Goal: Information Seeking & Learning: Find specific fact

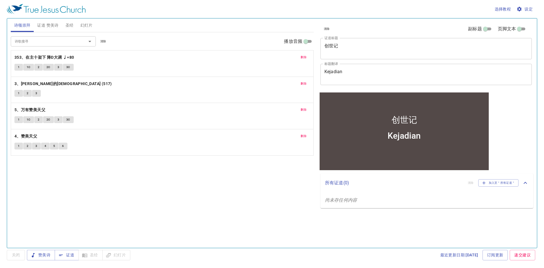
click at [43, 46] on div "诗歌搜寻" at bounding box center [53, 41] width 85 height 10
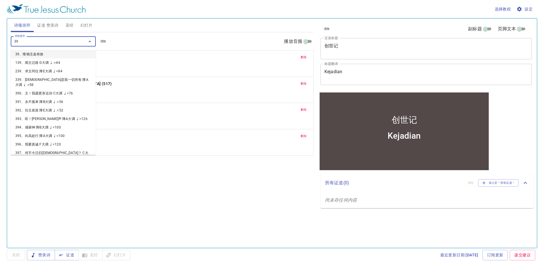
type input "391"
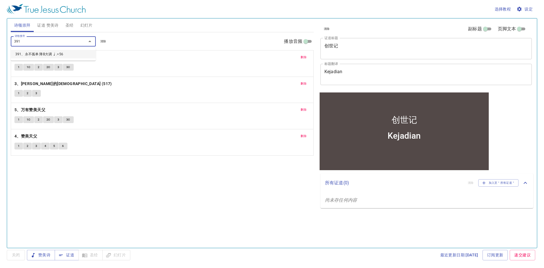
click at [17, 54] on li "391、永不孤单 降B大调 ♩.=56" at bounding box center [53, 54] width 85 height 9
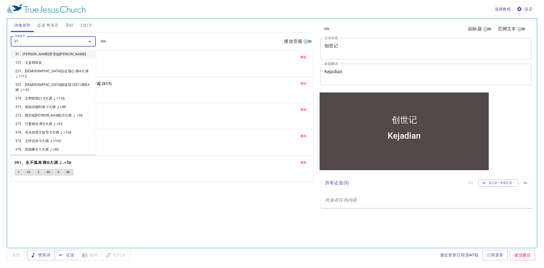
type input "378"
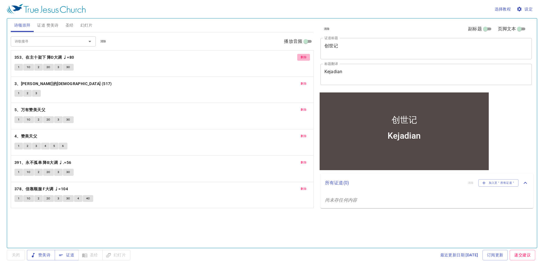
click at [304, 57] on span "删除" at bounding box center [304, 57] width 6 height 5
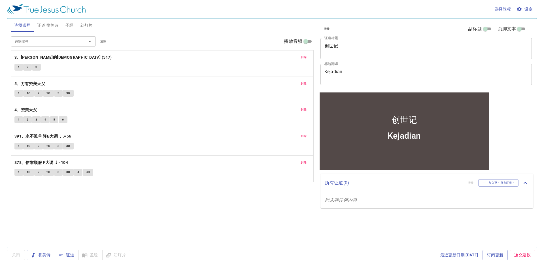
click at [304, 57] on span "删除" at bounding box center [304, 57] width 6 height 5
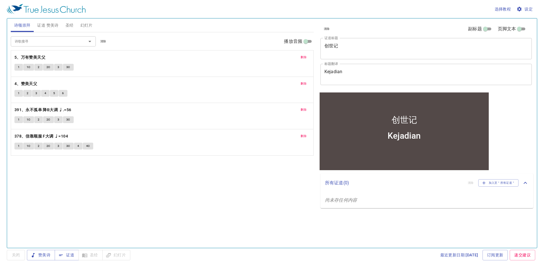
click at [304, 57] on span "删除" at bounding box center [304, 57] width 6 height 5
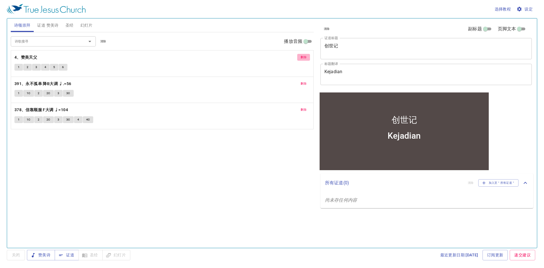
click at [304, 57] on span "删除" at bounding box center [304, 57] width 6 height 5
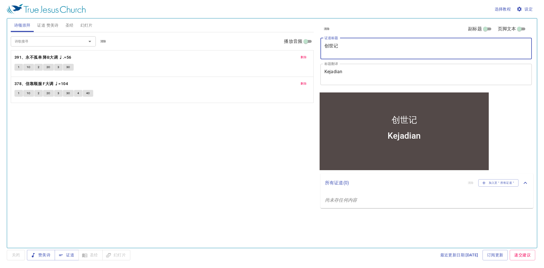
drag, startPoint x: 351, startPoint y: 49, endPoint x: 320, endPoint y: 51, distance: 31.0
click at [319, 52] on div "清除 副标题 页脚文本 证道标题 创世记 x 证道标题 标题翻译 Kejadian x 标题翻译 副标题 x 副标题 副标题翻译 x 副标题翻译 页脚文本 页…" at bounding box center [425, 54] width 215 height 73
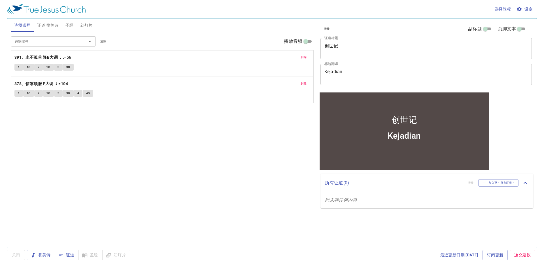
click at [271, 125] on div "诗歌搜寻 诗歌搜寻 清除 播放音频 删除 391、永不孤单 降B大调 ♩.=56 1 1C 2 2C 3 3C 删除 378、信靠顺服 F大调 ♩=104 1…" at bounding box center [162, 137] width 303 height 211
click at [43, 25] on span "证道 赞美诗" at bounding box center [47, 25] width 21 height 7
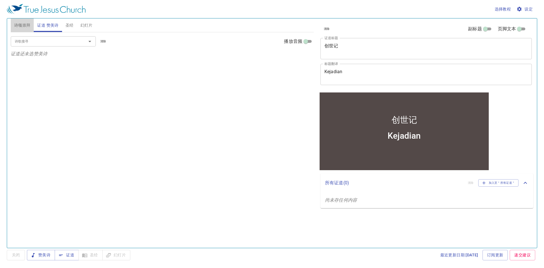
click at [25, 26] on span "诗颂崇拜" at bounding box center [22, 25] width 16 height 7
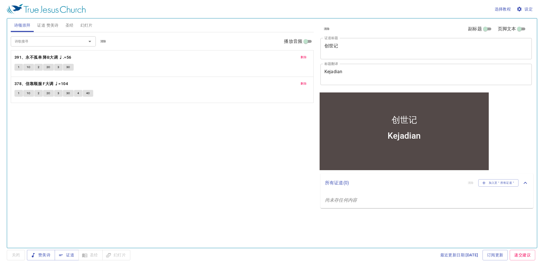
click at [50, 24] on span "证道 赞美诗" at bounding box center [47, 25] width 21 height 7
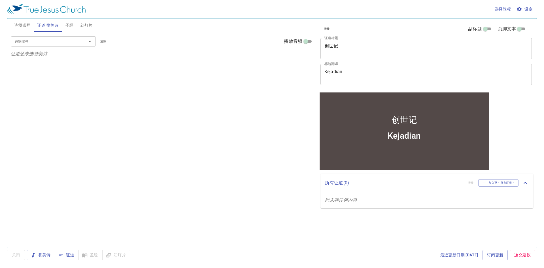
click at [54, 37] on div "诗歌搜寻" at bounding box center [53, 41] width 85 height 10
click at [68, 25] on span "圣经" at bounding box center [69, 25] width 8 height 7
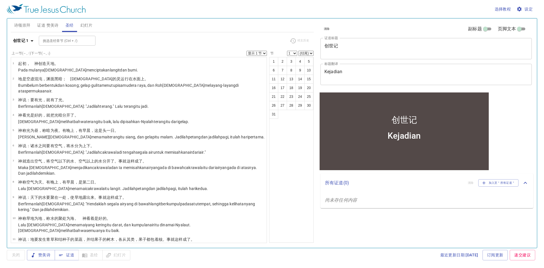
click at [41, 29] on span "证道 赞美诗" at bounding box center [47, 25] width 21 height 7
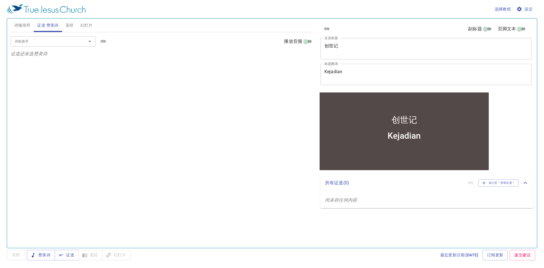
click at [50, 41] on input "诗歌搜寻" at bounding box center [44, 41] width 65 height 7
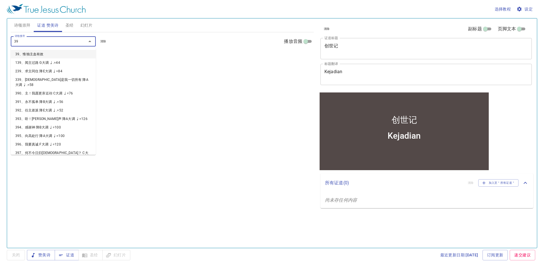
type input "391"
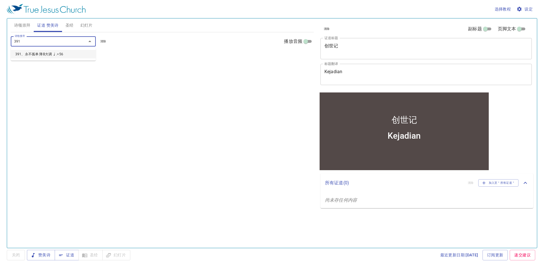
click at [29, 54] on li "391、永不孤单 降B大调 ♩.=56" at bounding box center [53, 54] width 85 height 9
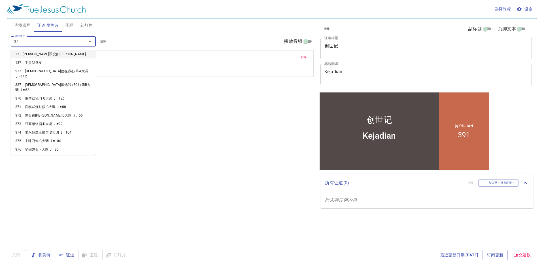
type input "378"
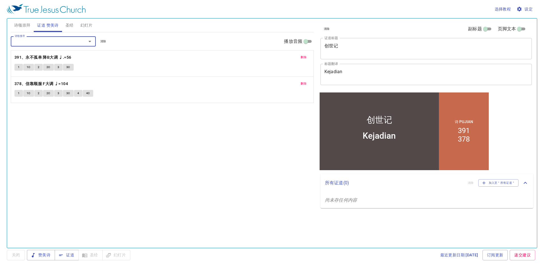
click at [83, 24] on span "幻灯片" at bounding box center [86, 25] width 12 height 7
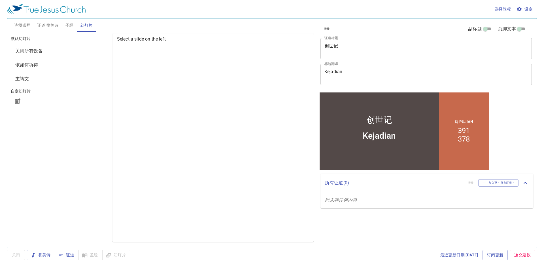
click at [377, 120] on div "创世记" at bounding box center [380, 120] width 26 height 12
click at [395, 119] on div "创世记" at bounding box center [379, 111] width 119 height 31
click at [37, 23] on button "证道 赞美诗" at bounding box center [48, 25] width 28 height 14
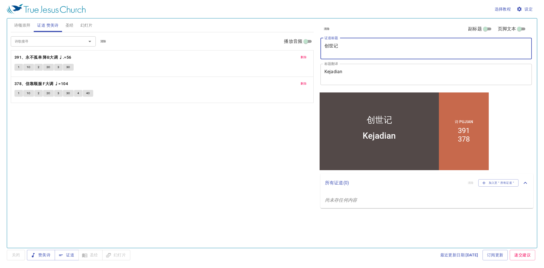
drag, startPoint x: 359, startPoint y: 46, endPoint x: 317, endPoint y: 45, distance: 42.3
click at [317, 45] on div "清除 副标题 页脚文本 证道标题 创世记 x 证道标题 标题翻译 Kejadian x 标题翻译 副标题 x 副标题 副标题翻译 x 副标题翻译 页脚文本 页…" at bounding box center [426, 130] width 220 height 229
type textarea "你这虫[PERSON_NAME]"
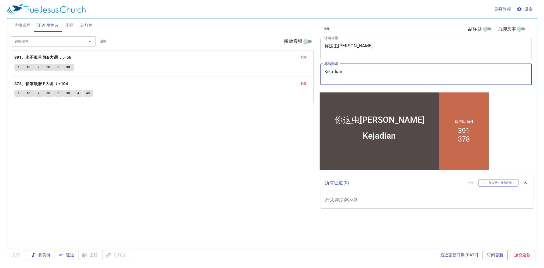
drag, startPoint x: 360, startPoint y: 77, endPoint x: 315, endPoint y: 81, distance: 44.6
click at [315, 81] on div "诗颂崇拜 证道 赞美诗 圣经 幻灯片 诗歌搜寻 诗歌搜寻 清除 播放音频 删除 391、永不孤单 降B大调 ♩.=56 1 1C 2 2C 3 3C 删除 3…" at bounding box center [272, 130] width 527 height 229
type textarea "Hai Si Cacing Yakub"
click at [24, 24] on span "诗颂崇拜" at bounding box center [22, 25] width 16 height 7
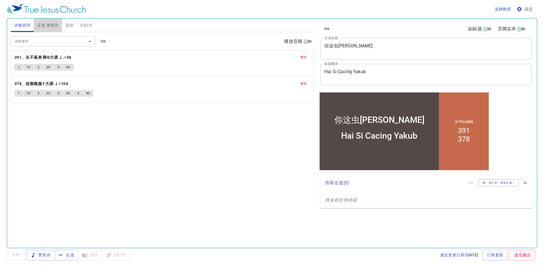
click at [54, 21] on button "证道 赞美诗" at bounding box center [48, 25] width 28 height 14
click at [516, 255] on span "递交建议" at bounding box center [522, 254] width 16 height 7
click at [469, 232] on div "清除 副标题 页脚文本 证道标题 你这虫雅各 x 证道标题 标题翻译 Hai Si Cacing Yakub x 标题翻译 副标题 x 副标题 副标题翻译 x…" at bounding box center [426, 130] width 220 height 229
click at [61, 255] on icon "button" at bounding box center [61, 254] width 4 height 1
click at [26, 24] on span "诗颂崇拜" at bounding box center [22, 25] width 16 height 7
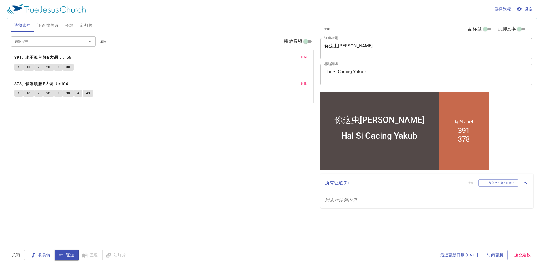
click at [39, 255] on span "赞美诗" at bounding box center [40, 254] width 19 height 7
click at [70, 255] on span "证道" at bounding box center [66, 254] width 15 height 7
click at [43, 255] on span "赞美诗" at bounding box center [40, 254] width 19 height 7
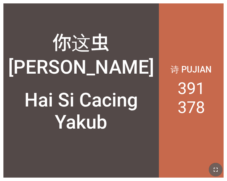
click at [221, 168] on button "button" at bounding box center [216, 170] width 14 height 14
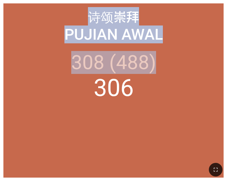
drag, startPoint x: 175, startPoint y: 49, endPoint x: 47, endPoint y: -143, distance: 230.5
click at [47, 0] on html "你这虫[PERSON_NAME] 你这虫[PERSON_NAME] Hai Si Cacing Yakub Hai Si Cacing Yakub 诗 Puj…" at bounding box center [113, 1] width 227 height 2
drag, startPoint x: 169, startPoint y: 26, endPoint x: 164, endPoint y: 26, distance: 4.3
click at [169, 26] on div "Pujian Awal" at bounding box center [113, 35] width 213 height 18
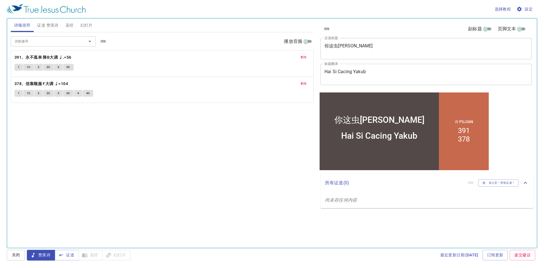
click at [52, 25] on span "证道 赞美诗" at bounding box center [47, 25] width 21 height 7
click at [26, 24] on span "诗颂崇拜" at bounding box center [22, 25] width 16 height 7
click at [64, 27] on button "圣经" at bounding box center [69, 25] width 15 height 14
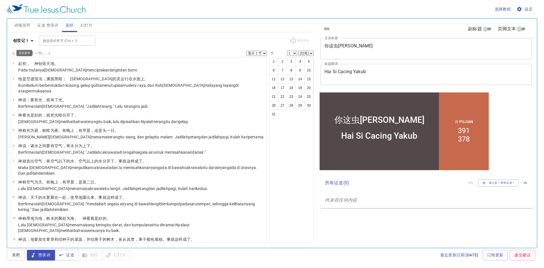
click at [23, 42] on b "创世记 1" at bounding box center [21, 40] width 16 height 7
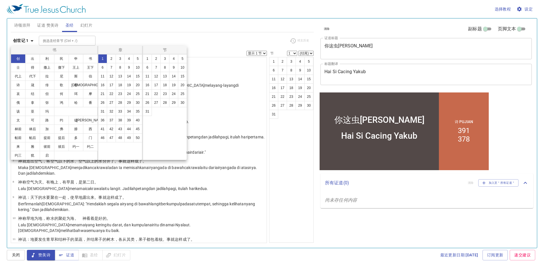
click at [115, 38] on div at bounding box center [272, 134] width 544 height 268
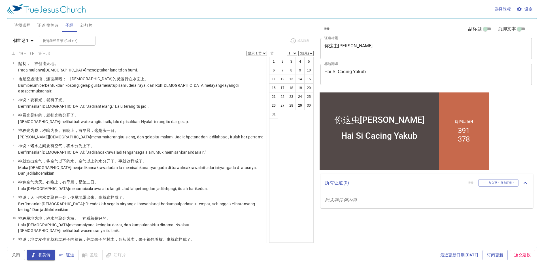
click at [87, 27] on span "幻灯片" at bounding box center [86, 25] width 12 height 7
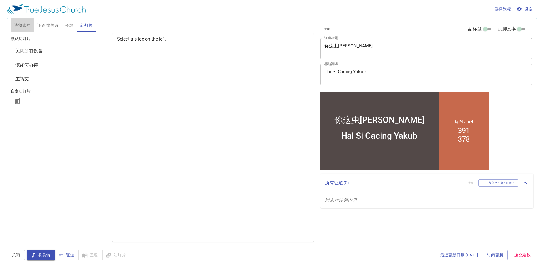
click at [23, 22] on span "诗颂崇拜" at bounding box center [22, 25] width 16 height 7
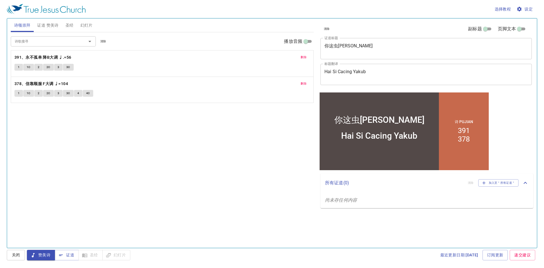
click at [19, 67] on span "1" at bounding box center [19, 67] width 2 height 5
click at [28, 68] on span "1C" at bounding box center [29, 67] width 4 height 5
click at [41, 67] on button "2" at bounding box center [38, 67] width 9 height 7
click at [35, 68] on button "2" at bounding box center [38, 67] width 9 height 7
click at [70, 67] on button "3C" at bounding box center [68, 67] width 11 height 7
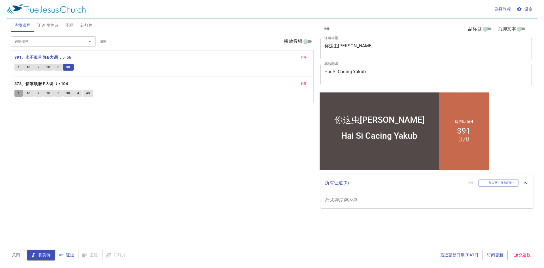
click at [16, 92] on button "1" at bounding box center [18, 93] width 9 height 7
click at [19, 92] on span "1" at bounding box center [19, 93] width 2 height 5
click at [506, 11] on span "选择教程" at bounding box center [503, 9] width 16 height 7
click at [505, 18] on li "基本的" at bounding box center [504, 19] width 23 height 10
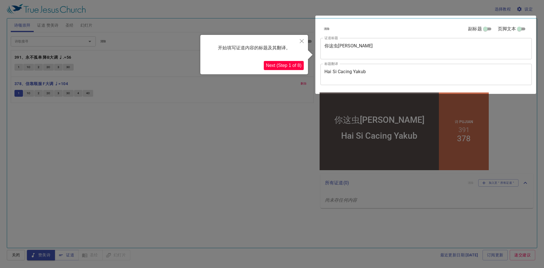
click at [294, 65] on button "Next (Step 1 of 8)" at bounding box center [284, 65] width 40 height 9
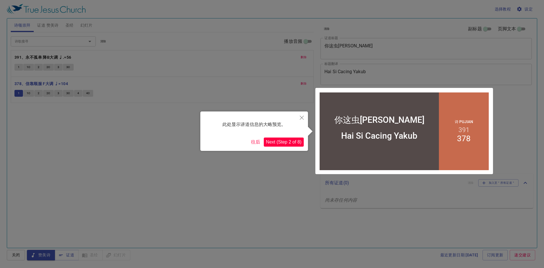
click at [277, 139] on button "Next (Step 2 of 8)" at bounding box center [284, 141] width 40 height 9
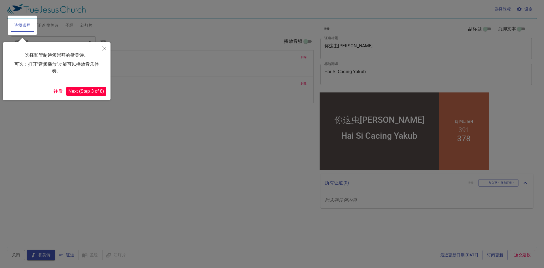
click at [94, 92] on button "Next (Step 3 of 8)" at bounding box center [86, 91] width 40 height 9
click at [89, 92] on button "Next (Step 4 of 8)" at bounding box center [86, 91] width 40 height 9
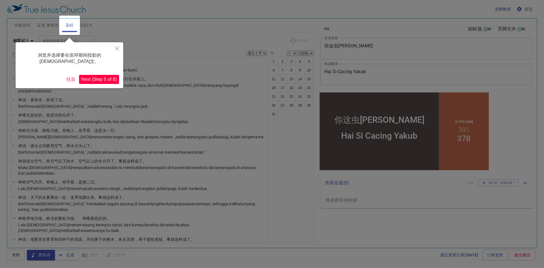
click at [98, 75] on button "Next (Step 5 of 8)" at bounding box center [99, 79] width 40 height 9
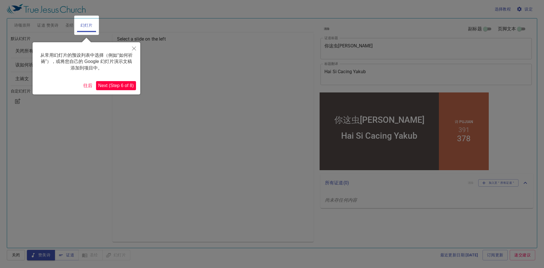
click at [110, 85] on button "Next (Step 6 of 8)" at bounding box center [116, 85] width 40 height 9
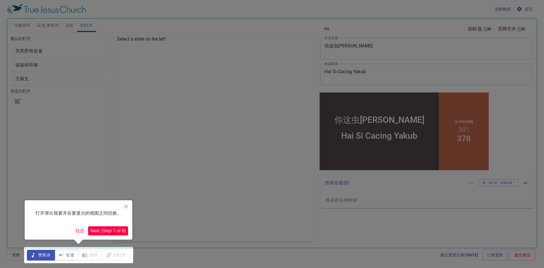
click at [102, 227] on button "Next (Step 7 of 8)" at bounding box center [108, 230] width 40 height 9
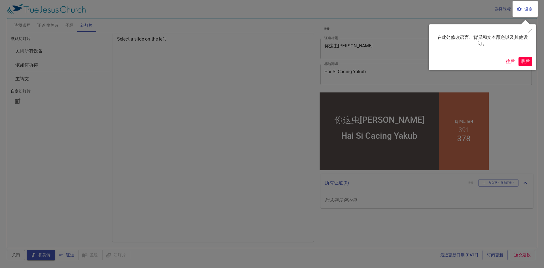
click at [524, 61] on button "最后" at bounding box center [526, 61] width 14 height 9
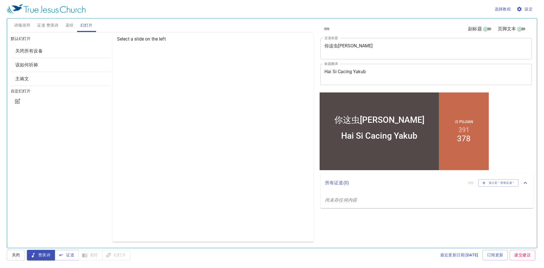
click at [26, 25] on span "诗颂崇拜" at bounding box center [22, 25] width 16 height 7
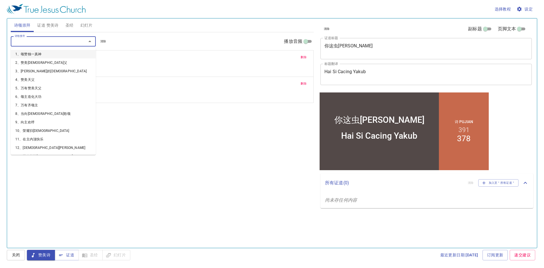
click at [41, 42] on input "诗歌搜寻" at bounding box center [44, 41] width 65 height 7
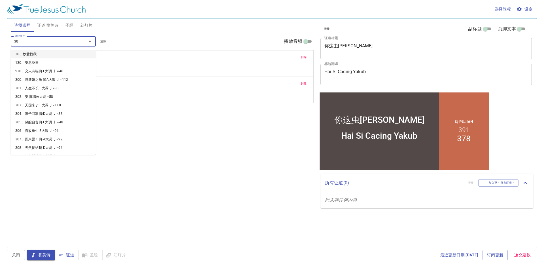
type input "308"
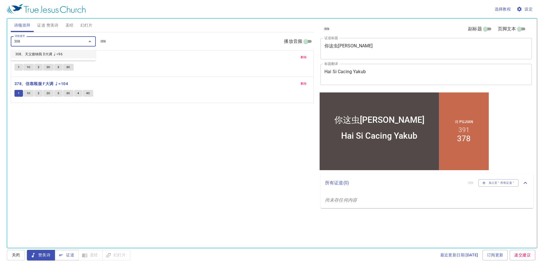
click at [32, 55] on li "308、天父接纳我 D大调 ♩=96" at bounding box center [53, 54] width 85 height 9
drag, startPoint x: 44, startPoint y: 143, endPoint x: 39, endPoint y: 129, distance: 15.2
click at [44, 142] on div "诗歌搜寻 诗歌搜寻 清除 播放音频 删除 391、永不孤单 降B大调 ♩.=56 1 1C 2 2C 3 3C 删除 378、信靠顺服 F大调 ♩=104 1…" at bounding box center [162, 137] width 303 height 211
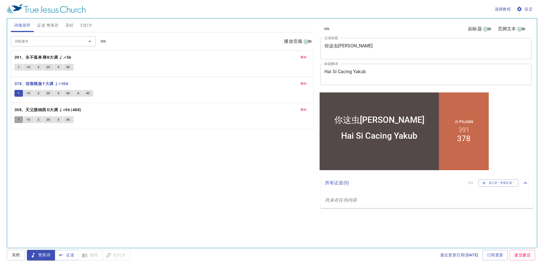
click at [18, 119] on span "1" at bounding box center [19, 119] width 2 height 5
click at [58, 29] on button "证道 赞美诗" at bounding box center [48, 25] width 28 height 14
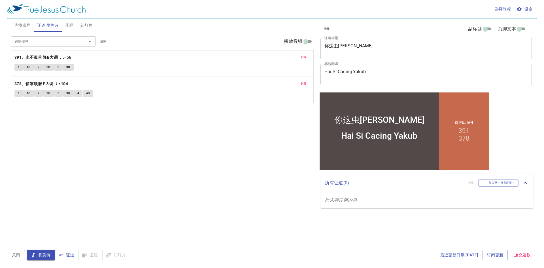
click at [77, 27] on button "幻灯片" at bounding box center [86, 25] width 19 height 14
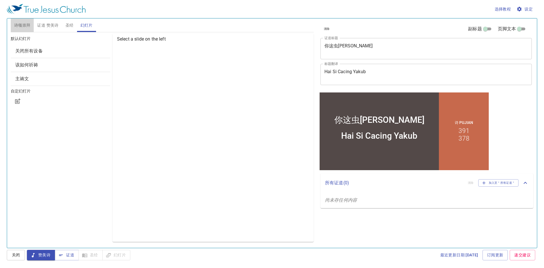
click at [27, 26] on span "诗颂崇拜" at bounding box center [22, 25] width 16 height 7
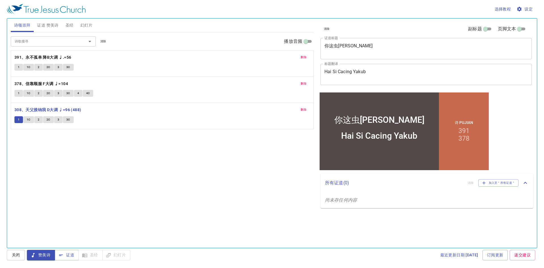
click at [34, 252] on icon "button" at bounding box center [33, 255] width 6 height 6
click at [61, 110] on b "308、天父接纳我 D大调 ♩=96 (488)" at bounding box center [47, 109] width 67 height 7
drag, startPoint x: 64, startPoint y: 110, endPoint x: 80, endPoint y: 81, distance: 33.1
click at [80, 81] on div "删除 391、永不孤单 降B大调 ♩.=56 1 1C 2 2C 3 3C 删除 378、信靠顺服 F大调 ♩=104 1 1C 2 2C 3 3C 4 4C…" at bounding box center [162, 89] width 303 height 79
click at [43, 37] on div "诗歌搜寻 诗歌搜寻 清除 播放音频" at bounding box center [162, 41] width 303 height 18
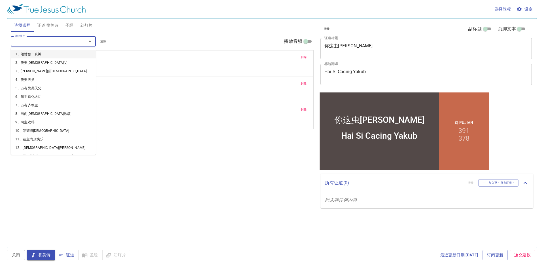
click at [43, 39] on input "诗歌搜寻" at bounding box center [44, 41] width 65 height 7
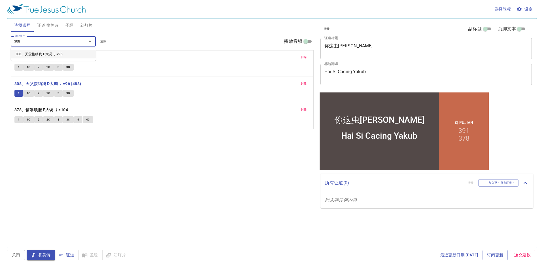
type input "308"
click at [17, 66] on button "1" at bounding box center [18, 67] width 9 height 7
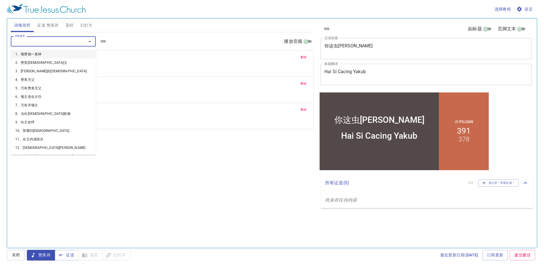
click at [50, 44] on input "诗歌搜寻" at bounding box center [44, 41] width 65 height 7
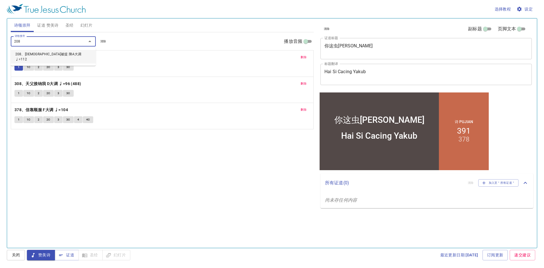
type input "208"
click at [17, 92] on button "1" at bounding box center [18, 93] width 9 height 7
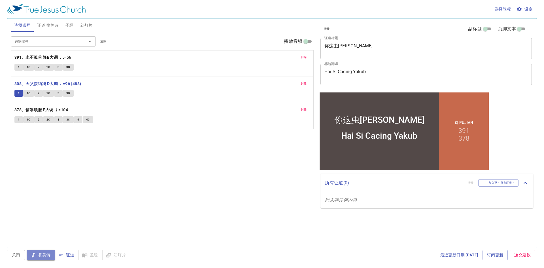
click at [43, 256] on span "赞美诗" at bounding box center [40, 254] width 19 height 7
click at [70, 251] on span "证道" at bounding box center [66, 254] width 15 height 7
click at [41, 255] on span "赞美诗" at bounding box center [40, 254] width 19 height 7
drag, startPoint x: 38, startPoint y: 246, endPoint x: 190, endPoint y: 78, distance: 226.7
click at [182, 58] on div "选择教程 设定 诗颂崇拜 证道 赞美诗 圣经 幻灯片 诗歌搜寻 诗歌搜寻 清除 播放音频 删除 391、永不孤单 降B大调 ♩.=56 1 1C 2 2C 3…" at bounding box center [272, 134] width 544 height 268
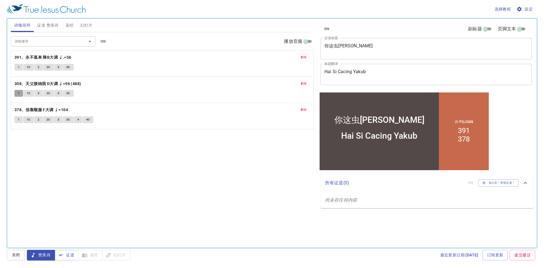
click at [18, 92] on span "1" at bounding box center [19, 93] width 2 height 5
drag, startPoint x: 17, startPoint y: 92, endPoint x: 28, endPoint y: 72, distance: 23.7
click at [28, 72] on div "删除 391、永不孤单 降B大调 ♩.=56 1 1C 2 2C 3 3C 删除 308、天父接纳我 D大调 ♩=96 (488) 1 1C 2 2C 3 3…" at bounding box center [162, 89] width 303 height 79
click at [50, 84] on b "308、天父接纳我 D大调 ♩=96 (488)" at bounding box center [47, 83] width 67 height 7
drag, startPoint x: 50, startPoint y: 84, endPoint x: 173, endPoint y: 91, distance: 123.7
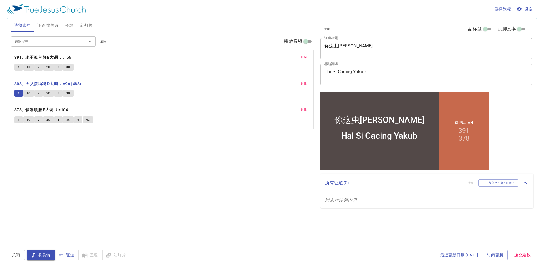
click at [173, 92] on div "删除 391、永不孤单 降B大调 ♩.=56 1 1C 2 2C 3 3C 删除 308、天父接纳我 D大调 ♩=96 (488) 1 1C 2 2C 3 3…" at bounding box center [162, 89] width 303 height 79
click at [105, 42] on span "清除" at bounding box center [103, 41] width 6 height 5
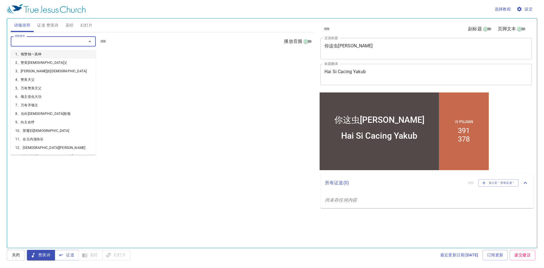
click at [50, 41] on input "诗歌搜寻" at bounding box center [44, 41] width 65 height 7
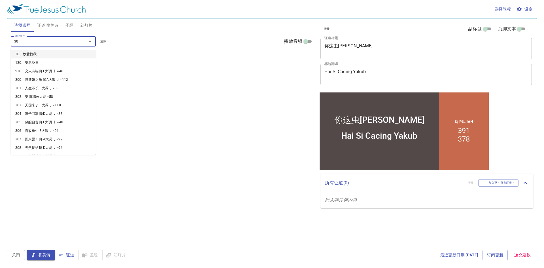
type input "308"
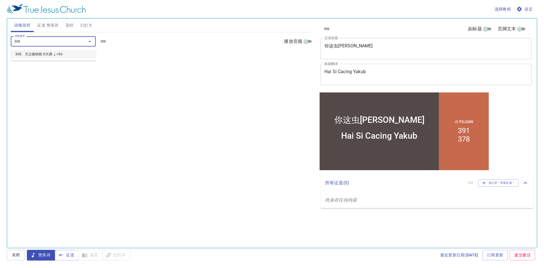
click at [43, 54] on li "308、天父接纳我 D大调 ♩=96" at bounding box center [53, 54] width 85 height 9
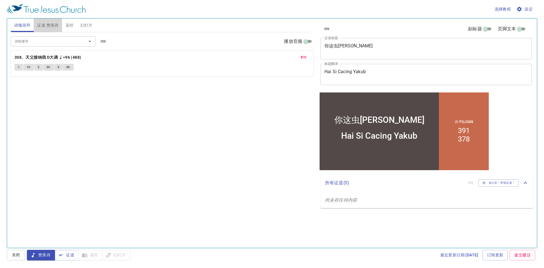
click at [53, 27] on span "证道 赞美诗" at bounding box center [47, 25] width 21 height 7
click at [344, 120] on div "你这虫雅各" at bounding box center [379, 111] width 119 height 31
click at [23, 25] on span "诗颂崇拜" at bounding box center [22, 25] width 16 height 7
click at [37, 40] on input "诗歌搜寻" at bounding box center [44, 41] width 65 height 7
type input "306"
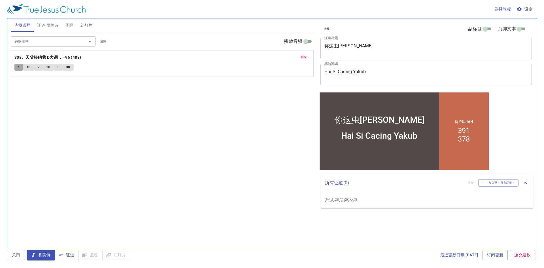
click at [20, 68] on button "1" at bounding box center [18, 67] width 9 height 7
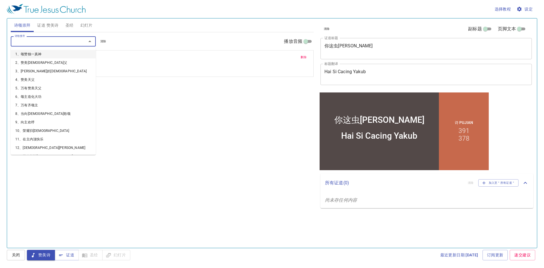
click at [29, 41] on input "诗歌搜寻" at bounding box center [44, 41] width 65 height 7
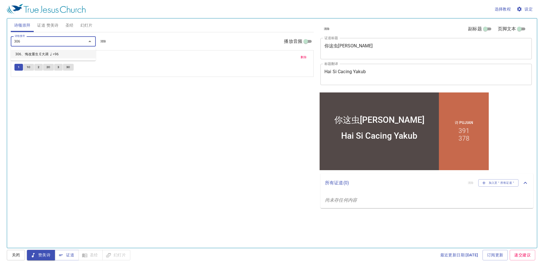
type input "306"
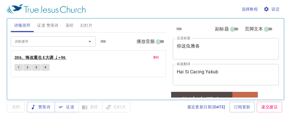
click at [33, 58] on b "306、悔改重生 E大调 ♩=96" at bounding box center [39, 57] width 51 height 7
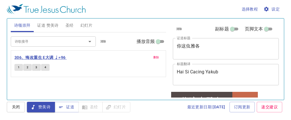
click at [35, 58] on b "306、悔改重生 E大调 ♩=96" at bounding box center [39, 57] width 51 height 7
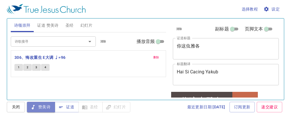
click at [44, 107] on span "赞美诗" at bounding box center [40, 106] width 19 height 7
click at [18, 67] on span "1" at bounding box center [19, 67] width 2 height 5
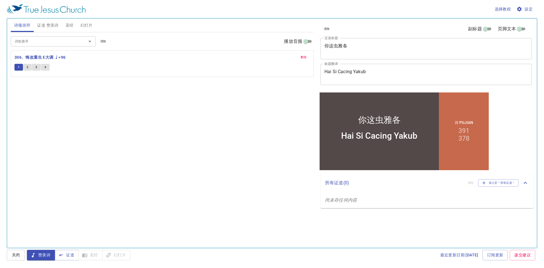
click at [37, 119] on span "赞美诗" at bounding box center [40, 254] width 19 height 7
click at [34, 44] on input "诗歌搜寻" at bounding box center [44, 41] width 65 height 7
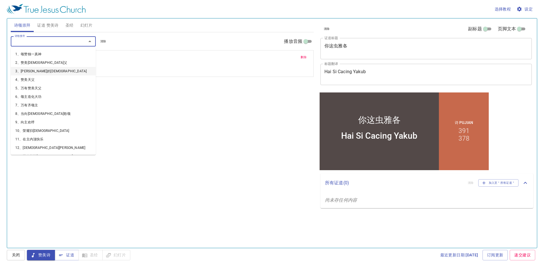
click at [291, 56] on span "删除" at bounding box center [304, 57] width 6 height 5
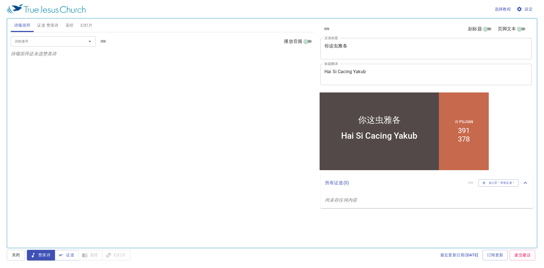
click at [47, 45] on div "诗歌搜寻" at bounding box center [53, 41] width 85 height 10
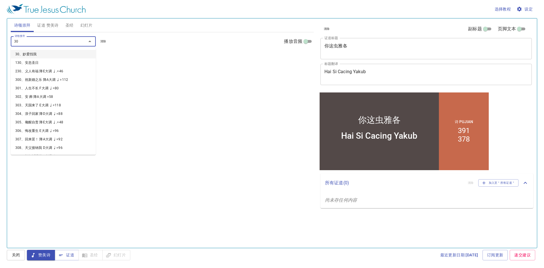
type input "307"
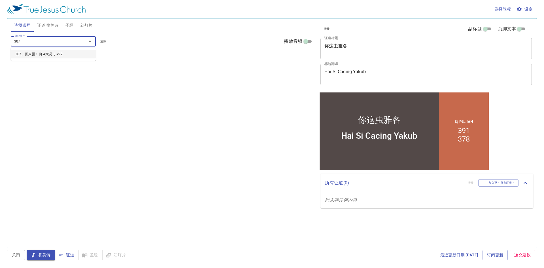
click at [88, 52] on li "307、回来罢！ 降A大调 ♩=92" at bounding box center [53, 54] width 85 height 9
click at [37, 55] on b "307、回来罢！ 降A大调 ♩=92" at bounding box center [42, 57] width 56 height 7
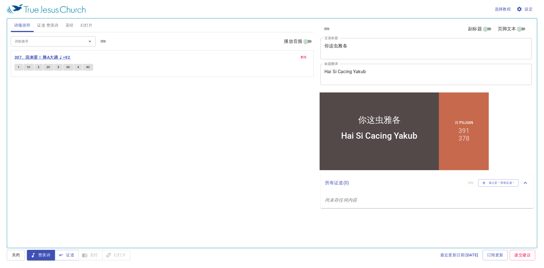
click at [34, 55] on b "307、回来罢！ 降A大调 ♩=92" at bounding box center [42, 57] width 56 height 7
click at [33, 56] on b "307、回来罢！ 降A大调 ♩=92" at bounding box center [42, 57] width 56 height 7
drag, startPoint x: 16, startPoint y: 64, endPoint x: 24, endPoint y: 75, distance: 13.0
click at [24, 75] on div "删除 307、回来罢！ 降A大调 ♩=92 1 1C 2 2C 3 3C 4 4C" at bounding box center [162, 63] width 302 height 26
click at [21, 69] on button "1" at bounding box center [18, 67] width 9 height 7
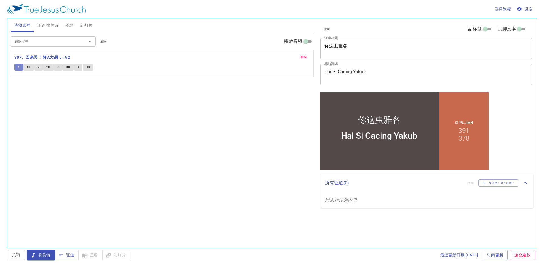
click at [20, 68] on button "1" at bounding box center [18, 67] width 9 height 7
click at [43, 119] on span "赞美诗" at bounding box center [40, 254] width 19 height 7
click at [47, 24] on span "证道 赞美诗" at bounding box center [47, 25] width 21 height 7
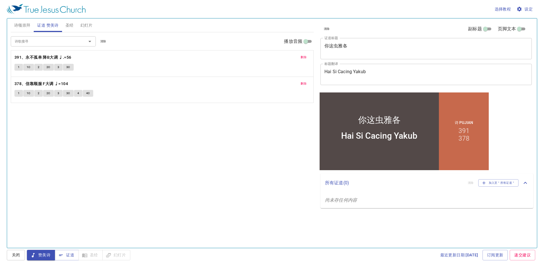
click at [24, 26] on span "诗颂崇拜" at bounding box center [22, 25] width 16 height 7
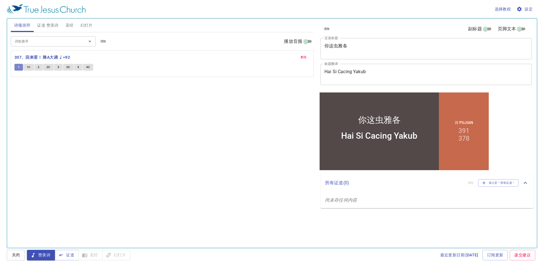
click at [20, 67] on button "1" at bounding box center [18, 67] width 9 height 7
drag, startPoint x: 20, startPoint y: 67, endPoint x: 160, endPoint y: 84, distance: 141.0
click at [160, 84] on div "诗歌搜寻 诗歌搜寻 清除 播放音频 删除 307、回来罢！ 降A大调 ♩=92 1 1C 2 2C 3 3C 4 4C" at bounding box center [162, 137] width 303 height 211
click at [18, 69] on span "1" at bounding box center [19, 67] width 2 height 5
click at [46, 119] on button "赞美诗" at bounding box center [41, 255] width 28 height 10
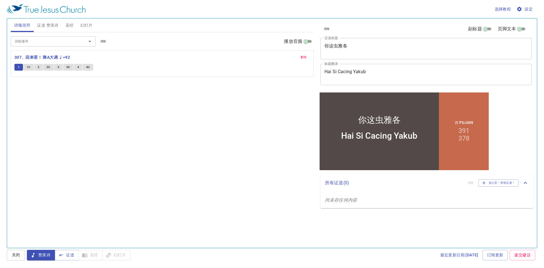
click at [45, 119] on span "赞美诗" at bounding box center [40, 254] width 19 height 7
drag, startPoint x: 41, startPoint y: 253, endPoint x: 203, endPoint y: 180, distance: 177.3
click at [203, 119] on div "诗歌搜寻 诗歌搜寻 清除 播放音频 删除 307、回来罢！ 降A大调 ♩=92 1 1C 2 2C 3 3C 4 4C" at bounding box center [162, 137] width 303 height 211
click at [88, 25] on span "幻灯片" at bounding box center [86, 25] width 12 height 7
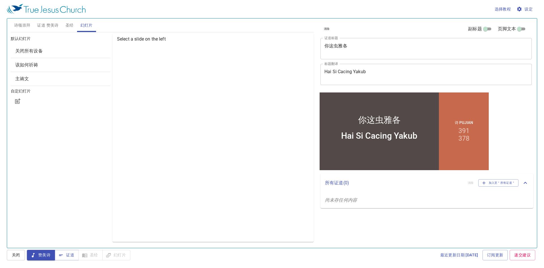
click at [27, 24] on span "诗颂崇拜" at bounding box center [22, 25] width 16 height 7
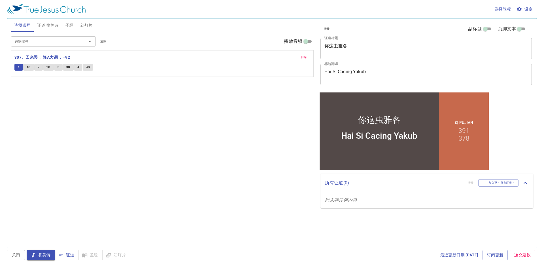
click at [19, 119] on span "关闭" at bounding box center [15, 254] width 9 height 7
click at [134, 119] on div "诗歌搜寻 诗歌搜寻 清除 播放音频 删除 307、回来罢！ 降A大调 ♩=92 1 1C 2 2C 3 3C 4 4C" at bounding box center [162, 137] width 303 height 211
click at [291, 119] on div "诗 Pujian 391 378" at bounding box center [464, 131] width 50 height 78
click at [75, 113] on div "诗歌搜寻 诗歌搜寻 清除 播放音频 删除 307、回来罢！ 降A大调 ♩=92 1 1C 2 2C 3 3C 4 4C" at bounding box center [162, 137] width 303 height 211
click at [17, 67] on button "1" at bounding box center [18, 67] width 9 height 7
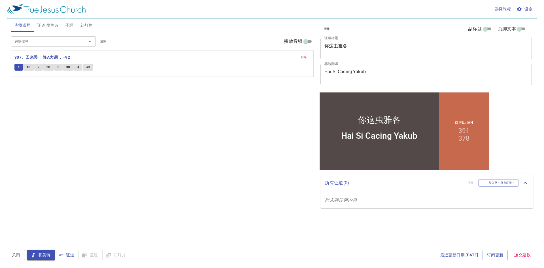
drag, startPoint x: 77, startPoint y: 65, endPoint x: 77, endPoint y: 71, distance: 5.7
click at [77, 67] on button "4" at bounding box center [78, 67] width 9 height 7
click at [89, 66] on span "4C" at bounding box center [88, 67] width 4 height 5
drag, startPoint x: 14, startPoint y: 256, endPoint x: 32, endPoint y: 217, distance: 42.4
click at [14, 119] on span "关闭" at bounding box center [15, 254] width 9 height 7
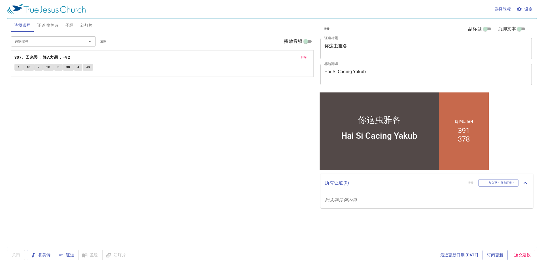
click at [87, 68] on span "4C" at bounding box center [88, 67] width 4 height 5
click at [50, 40] on input "诗歌搜寻" at bounding box center [44, 41] width 65 height 7
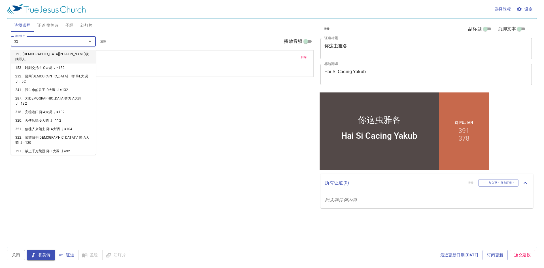
type input "321"
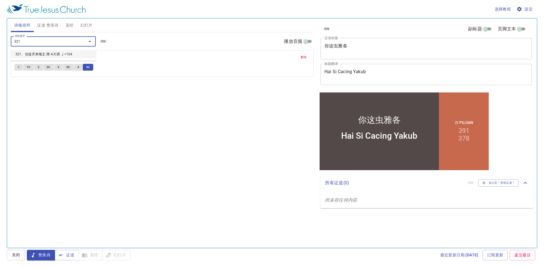
click at [86, 54] on li "321、信徒齐来颂主 降 A大调 ♩=104" at bounding box center [53, 54] width 85 height 9
click at [17, 94] on button "1" at bounding box center [18, 93] width 9 height 7
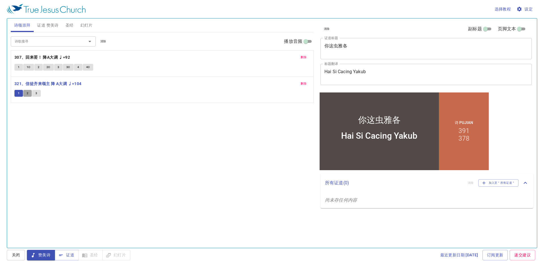
click at [28, 94] on span "2" at bounding box center [28, 93] width 2 height 5
click at [35, 95] on button "3" at bounding box center [36, 93] width 9 height 7
click at [13, 119] on span "关闭" at bounding box center [15, 254] width 9 height 7
click at [66, 119] on span "证道" at bounding box center [66, 254] width 15 height 7
click at [72, 119] on span "证道" at bounding box center [66, 254] width 15 height 7
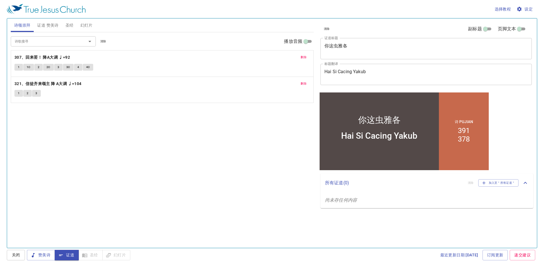
click at [65, 119] on span "证道" at bounding box center [66, 254] width 15 height 7
click at [62, 119] on icon "button" at bounding box center [61, 255] width 6 height 6
click at [291, 119] on div "Hai Si Cacing Yakub" at bounding box center [379, 135] width 76 height 10
click at [22, 119] on button "关闭" at bounding box center [16, 255] width 18 height 10
click at [47, 27] on span "证道 赞美诗" at bounding box center [47, 25] width 21 height 7
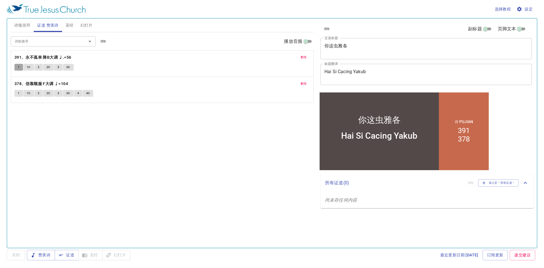
click at [18, 67] on span "1" at bounding box center [19, 67] width 2 height 5
click at [26, 66] on button "1C" at bounding box center [28, 67] width 11 height 7
click at [38, 68] on span "2" at bounding box center [39, 67] width 2 height 5
click at [47, 67] on span "2C" at bounding box center [48, 67] width 4 height 5
click at [60, 69] on button "3" at bounding box center [58, 67] width 9 height 7
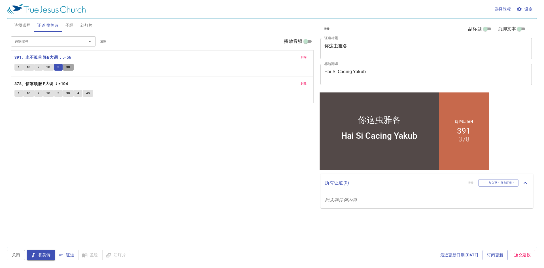
click at [67, 67] on span "3C" at bounding box center [68, 67] width 4 height 5
click at [10, 119] on button "关闭" at bounding box center [16, 255] width 18 height 10
click at [69, 25] on span "圣经" at bounding box center [69, 25] width 8 height 7
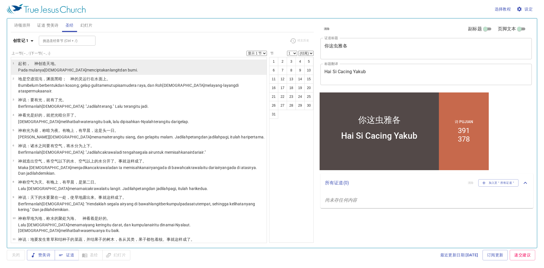
click at [38, 70] on p "Pada mulanya Allah menciptakan langit dan bumi ." at bounding box center [78, 70] width 120 height 6
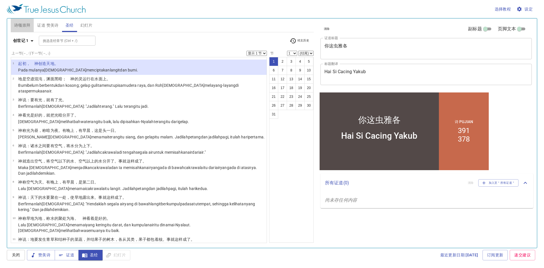
click at [23, 24] on span "诗颂崇拜" at bounding box center [22, 25] width 16 height 7
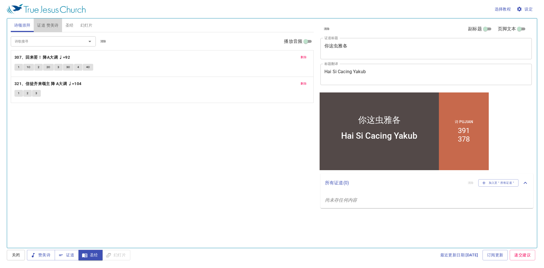
click at [43, 25] on span "证道 赞美诗" at bounding box center [47, 25] width 21 height 7
click at [71, 26] on span "圣经" at bounding box center [69, 25] width 8 height 7
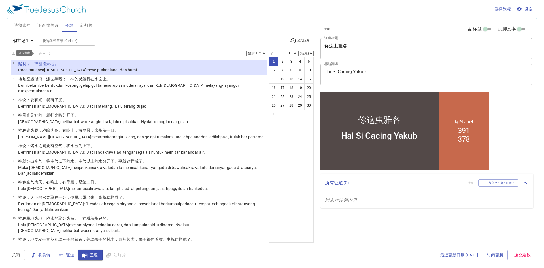
click at [26, 40] on b "创世记 1" at bounding box center [21, 40] width 16 height 7
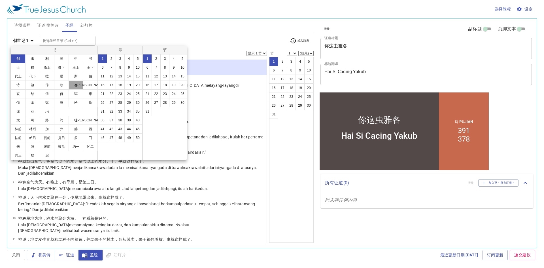
click at [75, 84] on button "赛" at bounding box center [76, 84] width 15 height 9
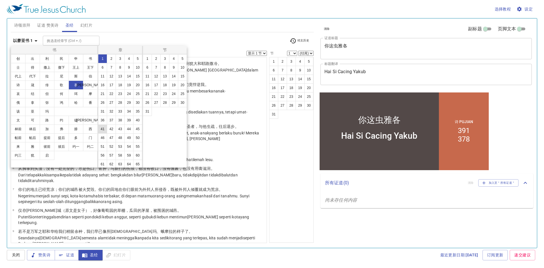
click at [102, 119] on button "41" at bounding box center [102, 128] width 9 height 9
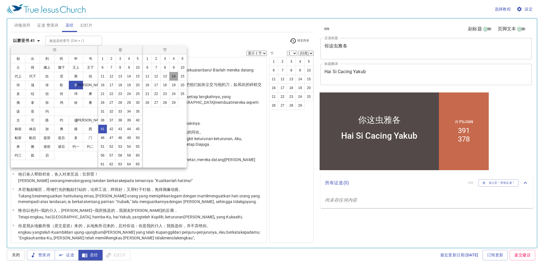
click at [175, 75] on button "14" at bounding box center [173, 76] width 9 height 9
select select "14"
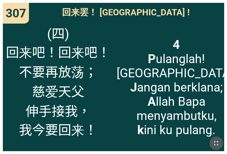
drag, startPoint x: 213, startPoint y: 139, endPoint x: 212, endPoint y: 156, distance: 17.1
click at [214, 139] on button "button" at bounding box center [216, 143] width 14 height 14
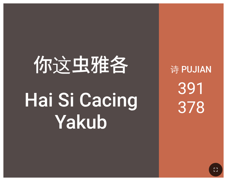
drag, startPoint x: 210, startPoint y: 171, endPoint x: 371, endPoint y: 245, distance: 177.3
click at [210, 171] on button "button" at bounding box center [216, 170] width 14 height 14
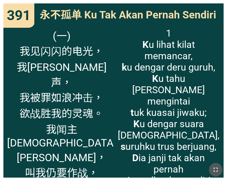
click at [213, 170] on icon "button" at bounding box center [215, 169] width 7 height 7
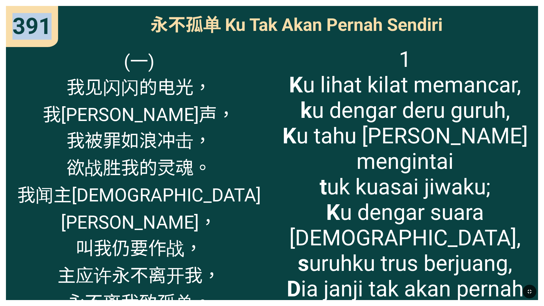
drag, startPoint x: 112, startPoint y: 24, endPoint x: 131, endPoint y: -106, distance: 130.9
click at [131, 0] on html "你这虫[PERSON_NAME] 你这虫[PERSON_NAME] Hai Si Cacing Yakub Hai Si Cacing Yakub 诗 Puj…" at bounding box center [272, 0] width 544 height 0
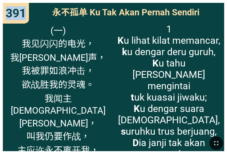
click at [217, 142] on icon "button" at bounding box center [216, 142] width 7 height 7
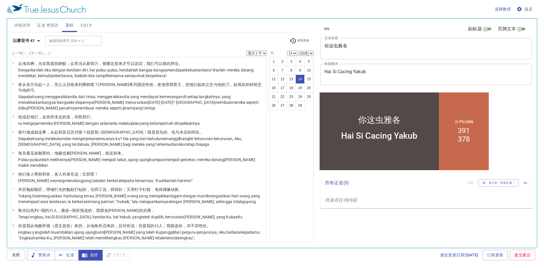
scroll to position [181, 0]
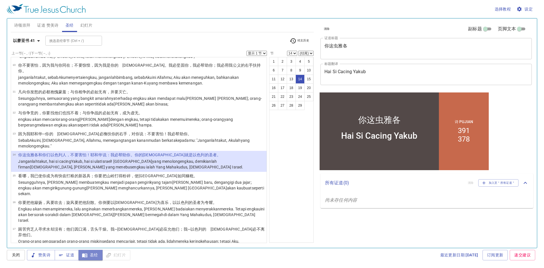
click at [92, 254] on span "圣经" at bounding box center [90, 254] width 15 height 7
click at [93, 254] on span "圣经" at bounding box center [90, 254] width 15 height 7
click at [16, 258] on span "关闭" at bounding box center [15, 254] width 9 height 7
click at [88, 254] on span "圣经" at bounding box center [90, 254] width 15 height 7
click at [36, 41] on icon "button" at bounding box center [38, 40] width 7 height 7
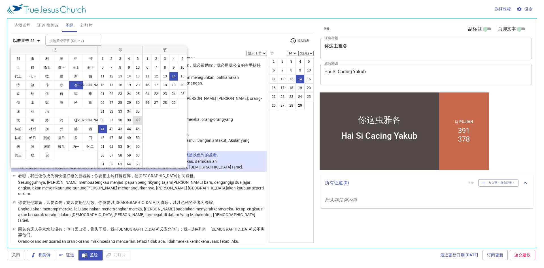
click at [133, 125] on button "40" at bounding box center [137, 120] width 9 height 9
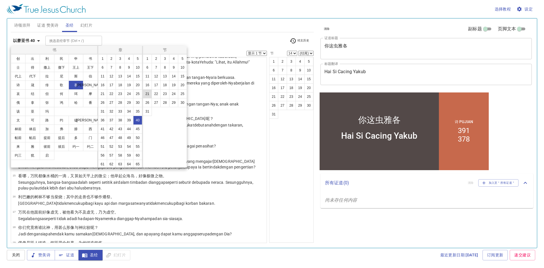
scroll to position [0, 0]
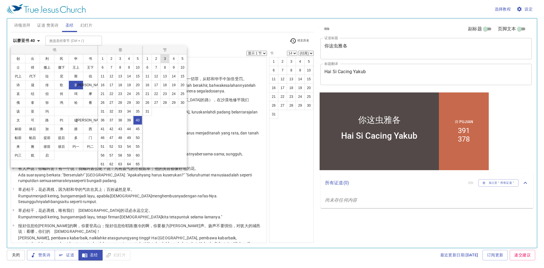
click at [164, 59] on button "3" at bounding box center [164, 58] width 9 height 9
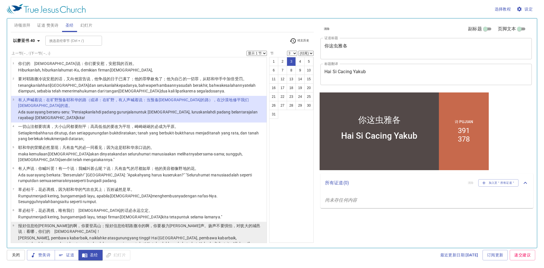
click at [54, 236] on wh6726 ", pembawa kabar baik, naiklah ke atas gunung yang tinggi ! Hai Yerusalem , pemb…" at bounding box center [134, 241] width 232 height 10
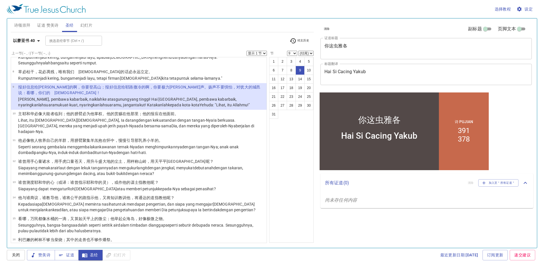
scroll to position [143, 0]
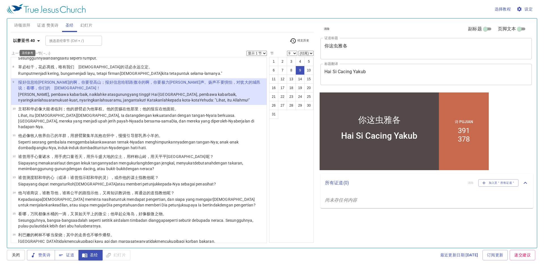
click at [32, 41] on b "以赛亚书 40" at bounding box center [24, 40] width 22 height 7
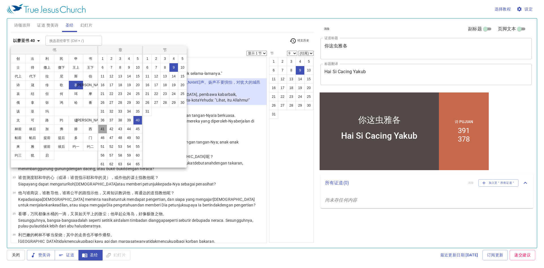
click at [103, 133] on button "41" at bounding box center [102, 128] width 9 height 9
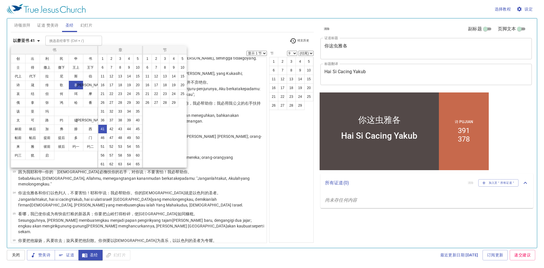
scroll to position [0, 0]
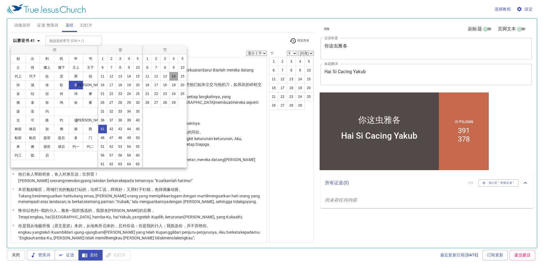
click at [173, 75] on button "14" at bounding box center [173, 76] width 9 height 9
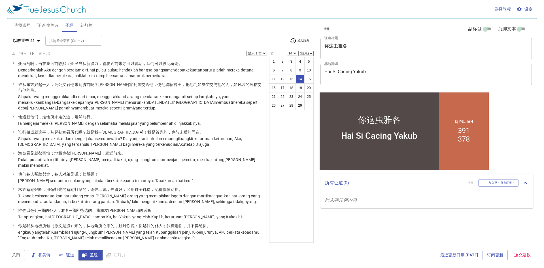
scroll to position [181, 0]
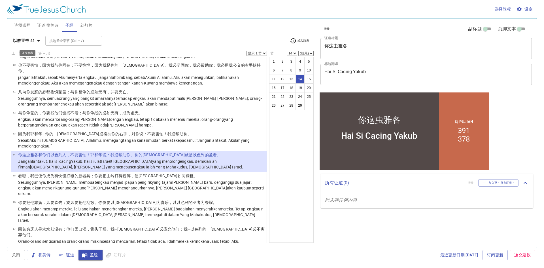
click at [35, 43] on b "以赛亚书 41" at bounding box center [24, 40] width 22 height 7
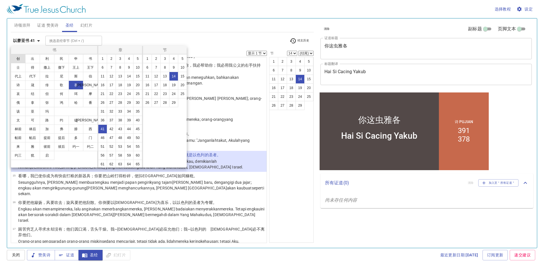
click at [13, 58] on button "创" at bounding box center [18, 58] width 15 height 9
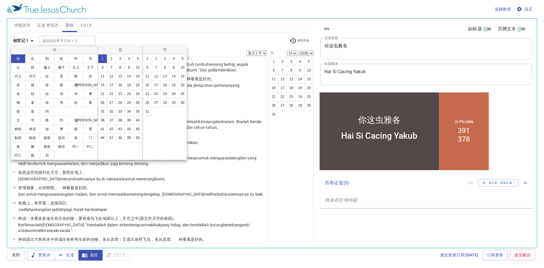
scroll to position [0, 0]
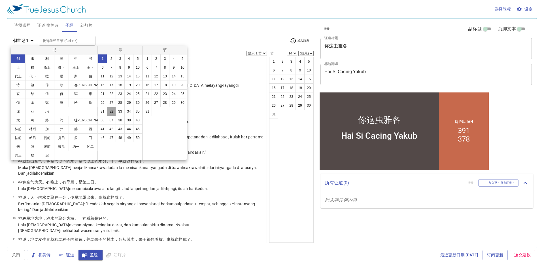
click at [116, 116] on button "32" at bounding box center [111, 111] width 9 height 9
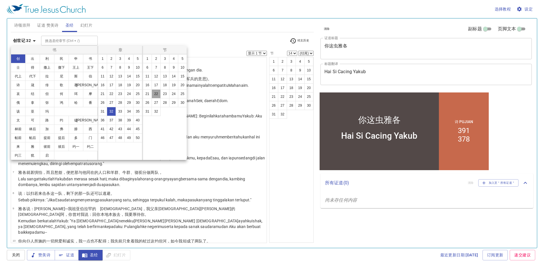
click at [157, 95] on button "22" at bounding box center [156, 93] width 9 height 9
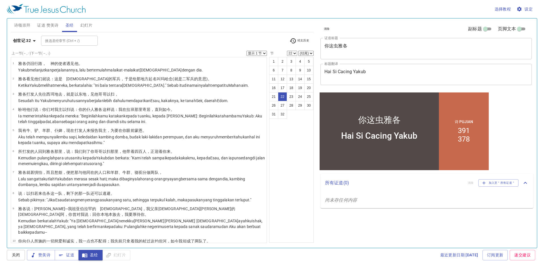
scroll to position [326, 0]
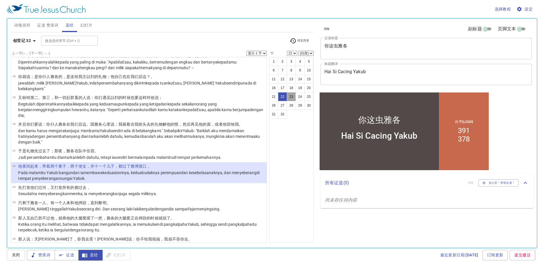
click at [292, 97] on button "23" at bounding box center [291, 96] width 9 height 9
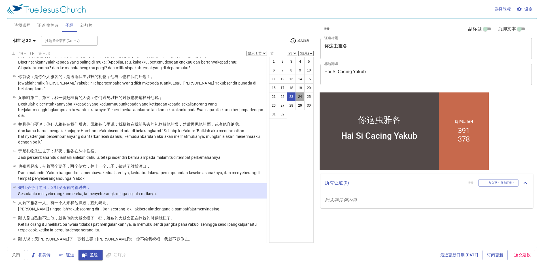
click at [302, 94] on button "24" at bounding box center [300, 96] width 9 height 9
select select "24"
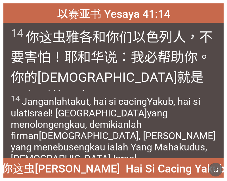
click at [216, 171] on icon "button" at bounding box center [215, 169] width 7 height 7
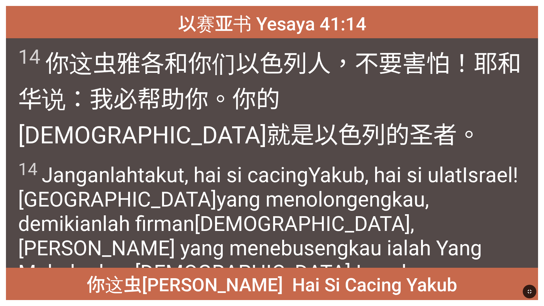
drag, startPoint x: 139, startPoint y: 12, endPoint x: 164, endPoint y: -130, distance: 144.3
click at [164, 0] on html "你这虫[PERSON_NAME] 你这虫[PERSON_NAME] Hai Si Cacing Yakub Hai Si Cacing Yakub 诗 Puj…" at bounding box center [272, 0] width 544 height 0
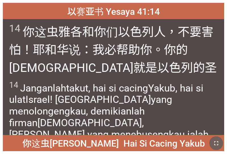
click at [220, 141] on button "button" at bounding box center [216, 143] width 14 height 14
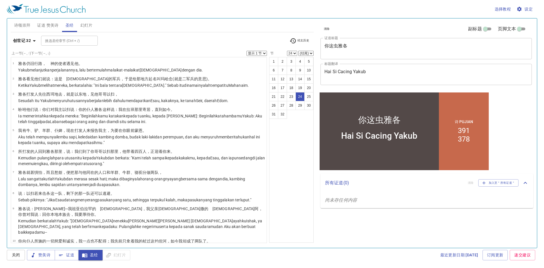
scroll to position [326, 0]
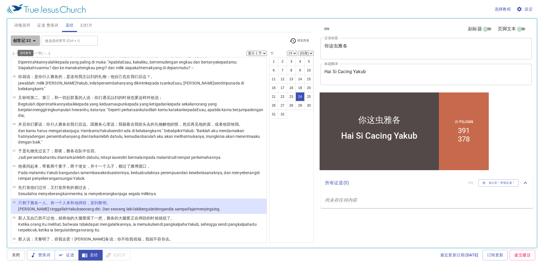
click at [21, 42] on b "创世记 32" at bounding box center [22, 40] width 18 height 7
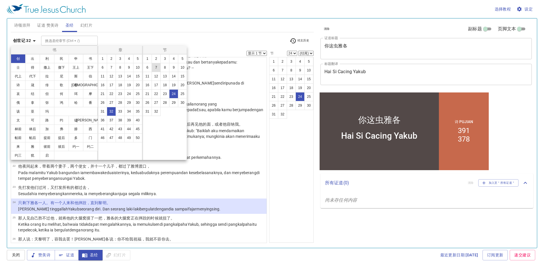
click at [157, 68] on button "7" at bounding box center [156, 67] width 9 height 9
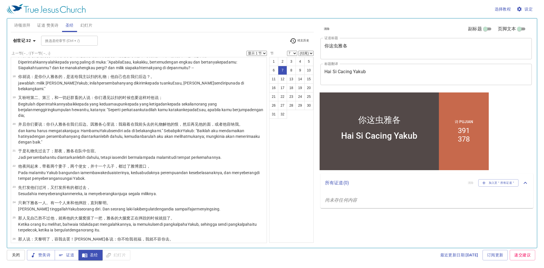
scroll to position [29, 0]
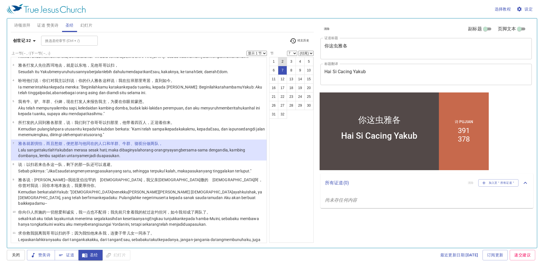
click at [281, 60] on button "2" at bounding box center [282, 61] width 9 height 9
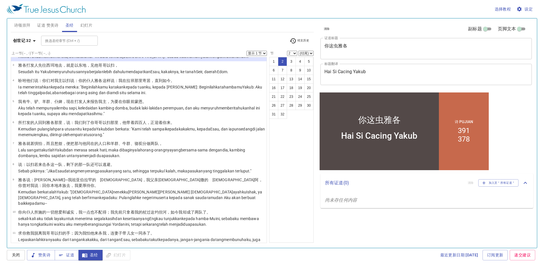
scroll to position [0, 0]
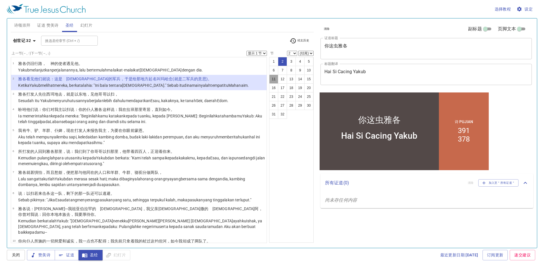
click at [273, 78] on button "11" at bounding box center [273, 79] width 9 height 9
select select "11"
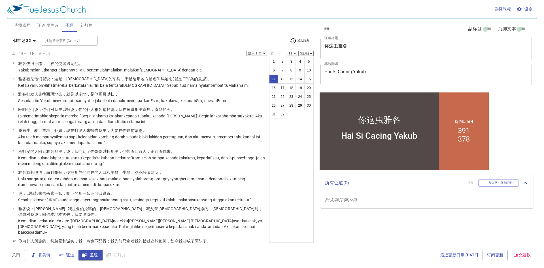
scroll to position [107, 0]
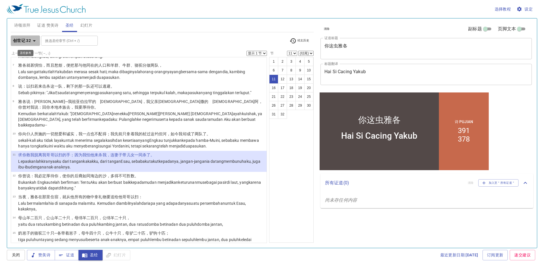
click at [32, 42] on icon "button" at bounding box center [34, 40] width 7 height 7
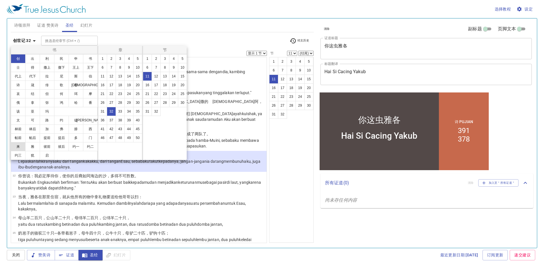
click at [15, 146] on button "来" at bounding box center [18, 146] width 15 height 9
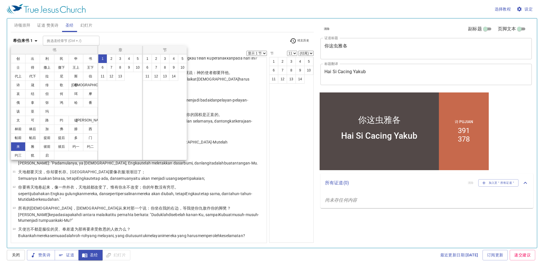
scroll to position [0, 0]
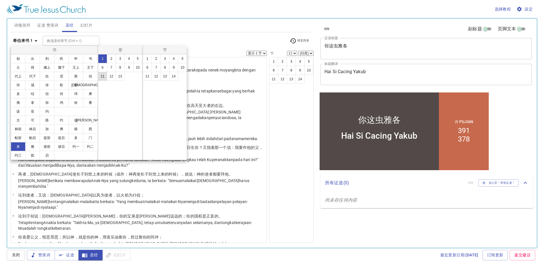
click at [102, 78] on button "11" at bounding box center [102, 76] width 9 height 9
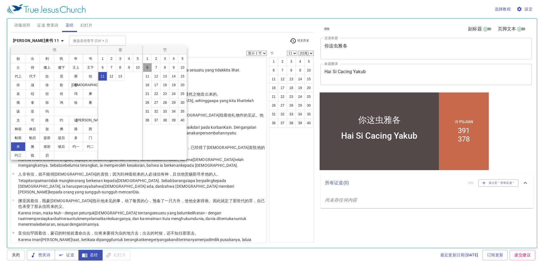
click at [148, 68] on button "6" at bounding box center [147, 67] width 9 height 9
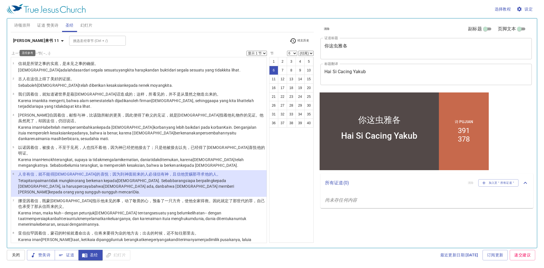
click at [29, 41] on b "[PERSON_NAME]来书 11" at bounding box center [36, 40] width 46 height 7
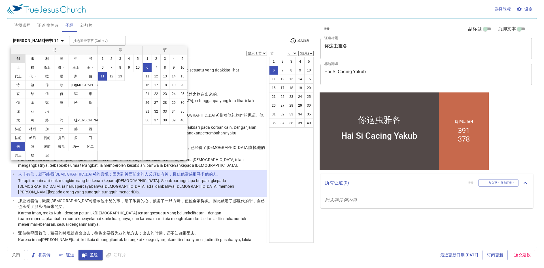
click at [14, 59] on button "创" at bounding box center [18, 58] width 15 height 9
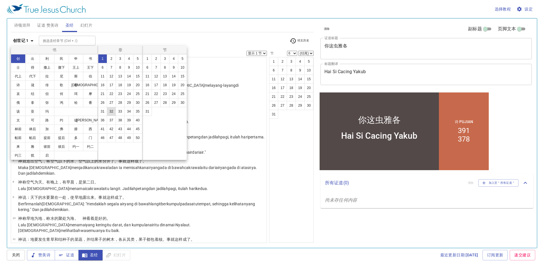
click at [111, 111] on button "32" at bounding box center [111, 111] width 9 height 9
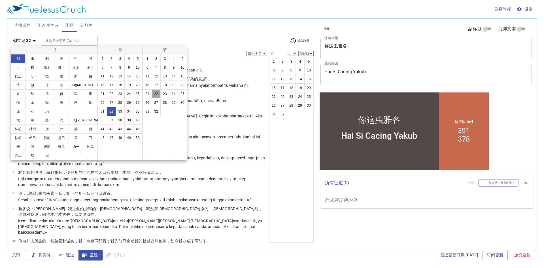
click at [156, 95] on button "22" at bounding box center [156, 93] width 9 height 9
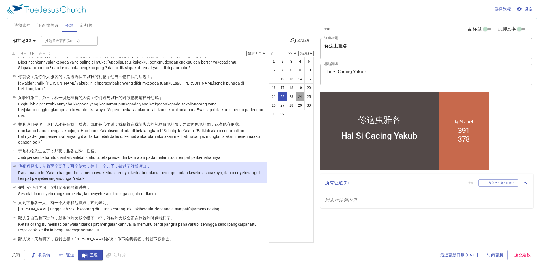
click at [299, 94] on button "24" at bounding box center [300, 96] width 9 height 9
select select "24"
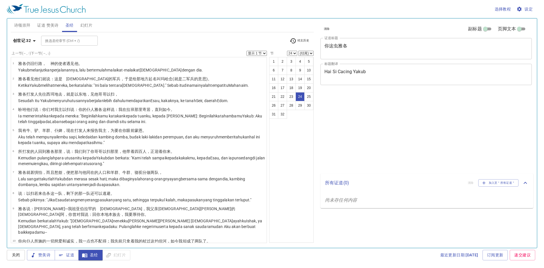
select select "24"
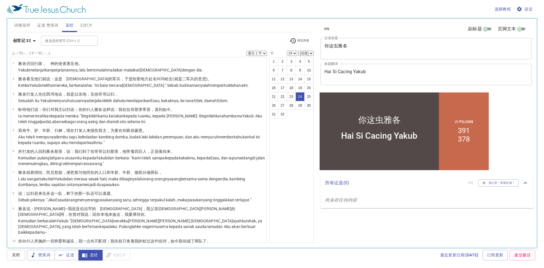
scroll to position [326, 0]
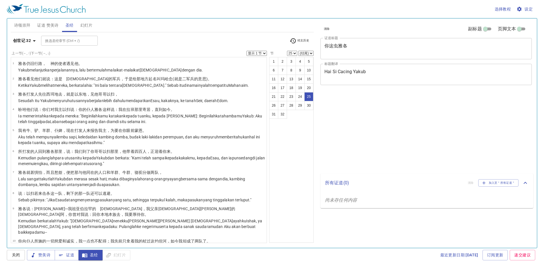
select select "25"
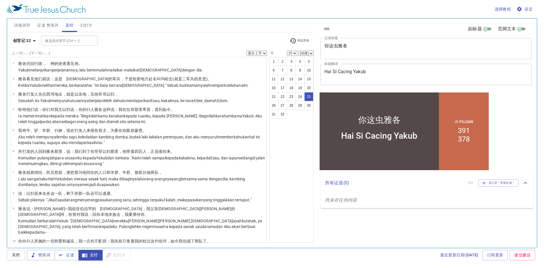
scroll to position [326, 0]
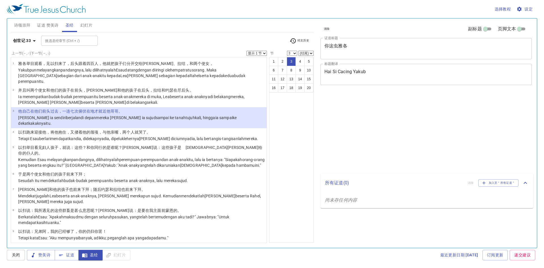
select select "3"
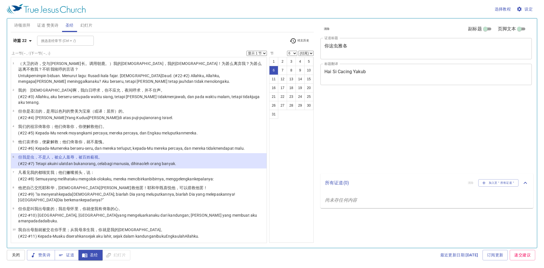
select select "6"
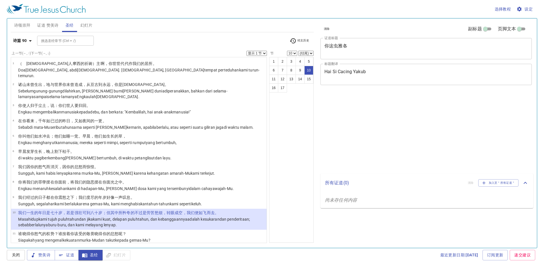
select select "10"
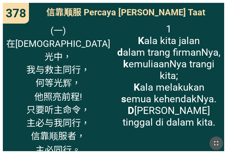
click at [216, 146] on icon "button" at bounding box center [216, 142] width 7 height 7
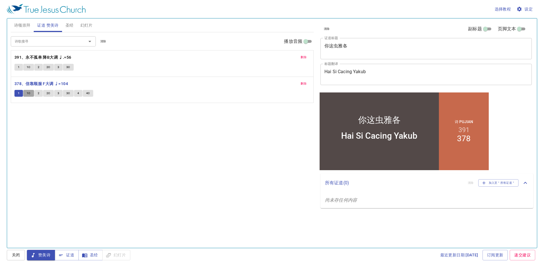
click at [28, 93] on span "1C" at bounding box center [29, 93] width 4 height 5
click at [39, 95] on span "2" at bounding box center [39, 93] width 2 height 5
click at [48, 92] on span "2C" at bounding box center [48, 93] width 4 height 5
click at [56, 95] on button "3" at bounding box center [58, 93] width 9 height 7
click at [69, 93] on span "3C" at bounding box center [68, 93] width 4 height 5
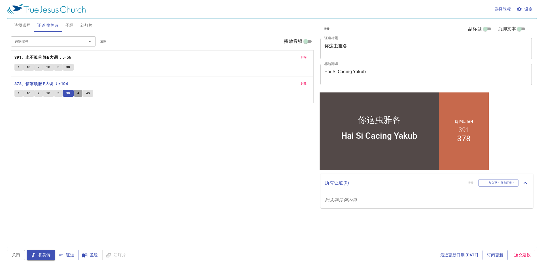
click at [80, 92] on button "4" at bounding box center [78, 93] width 9 height 7
click at [88, 96] on span "4C" at bounding box center [88, 93] width 4 height 5
click at [14, 258] on span "关闭" at bounding box center [15, 254] width 9 height 7
